Goal: Task Accomplishment & Management: Manage account settings

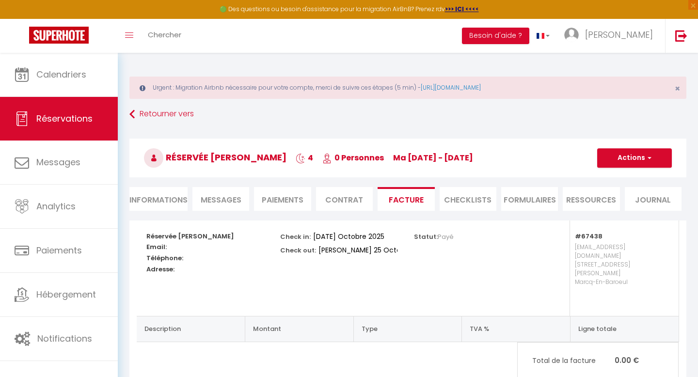
select select
select select "67438"
select select
select select "14"
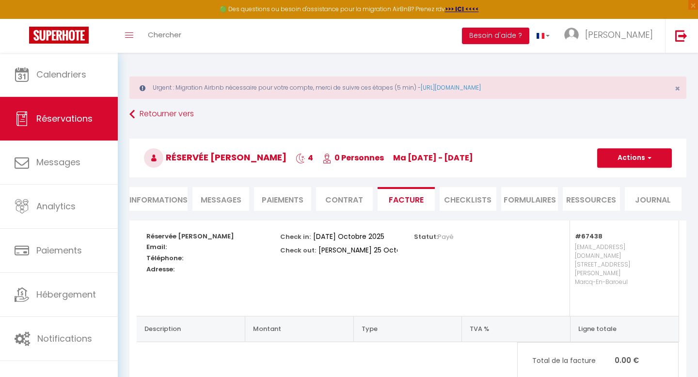
select select "73"
click at [174, 187] on li "Informations" at bounding box center [158, 199] width 58 height 24
select select
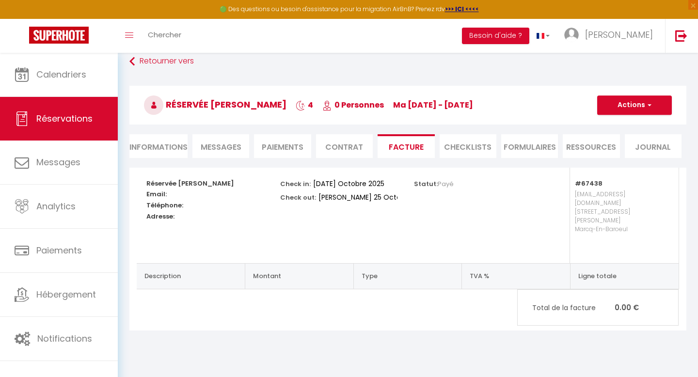
scroll to position [53, 0]
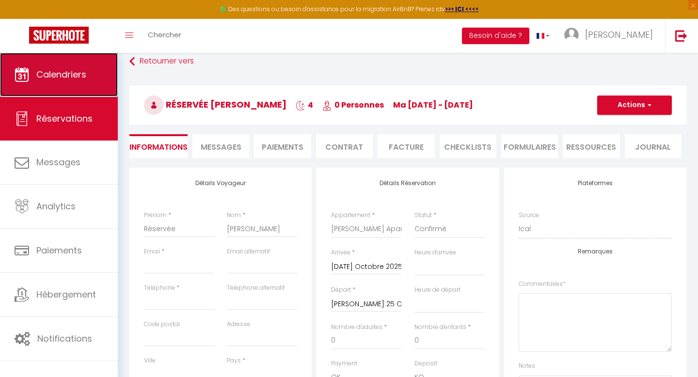
click at [105, 56] on link "Calendriers" at bounding box center [59, 75] width 118 height 44
